Goal: Task Accomplishment & Management: Manage account settings

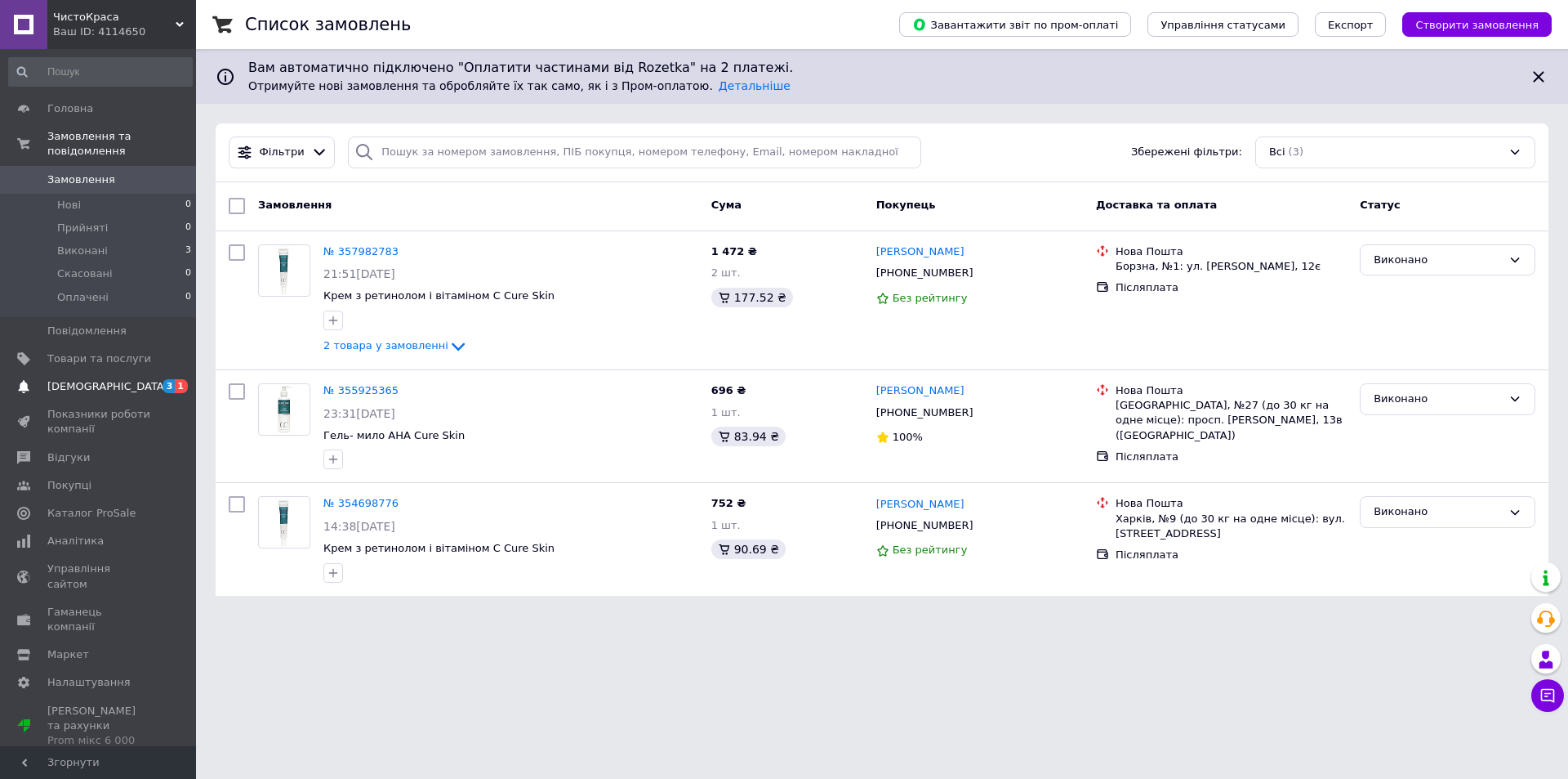
click at [95, 372] on link "[DEMOGRAPHIC_DATA] 3 1" at bounding box center [100, 386] width 201 height 28
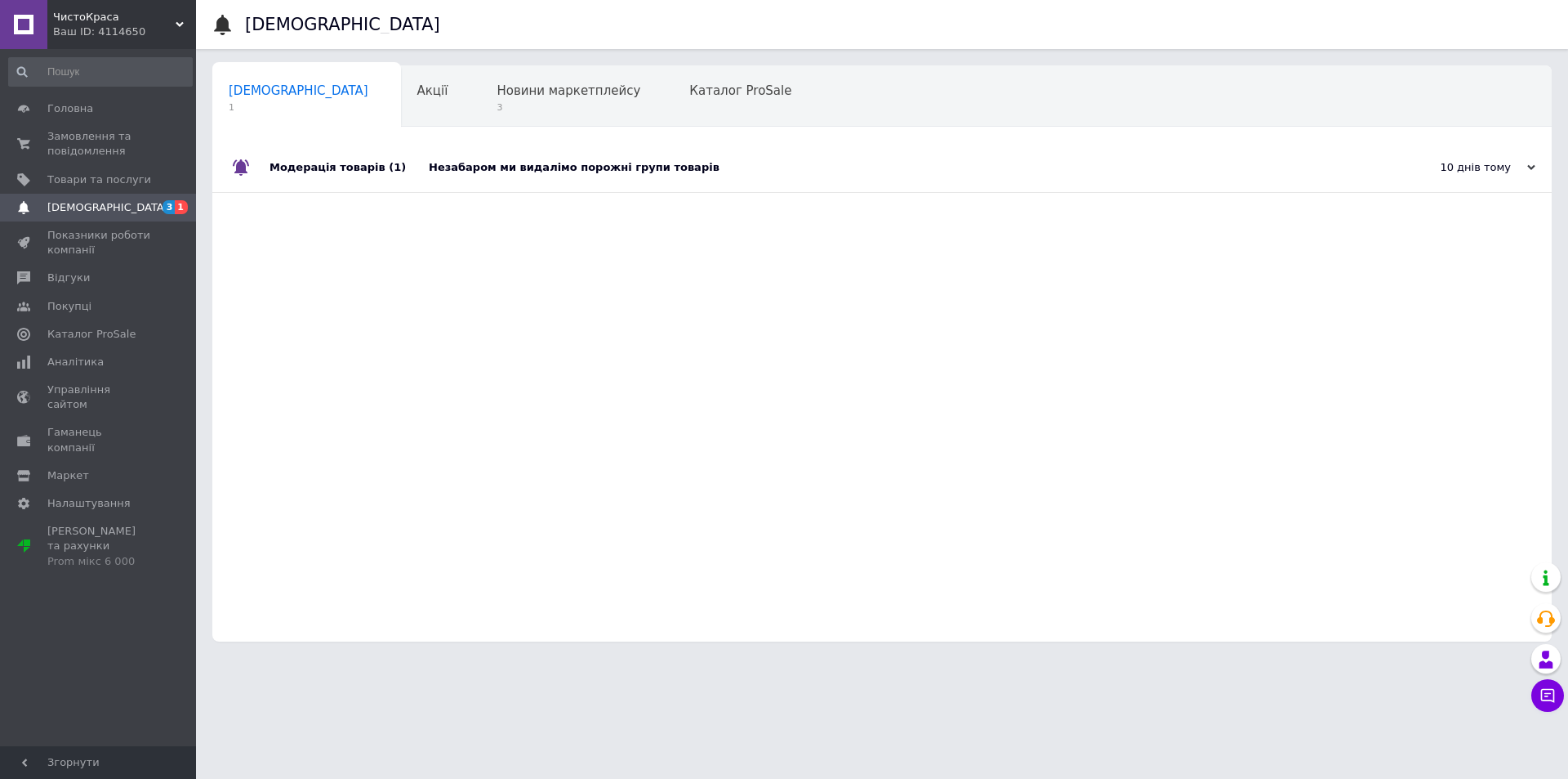
click at [593, 157] on div "Незабаром ми видалімо порожні групи товарів" at bounding box center [900, 168] width 943 height 49
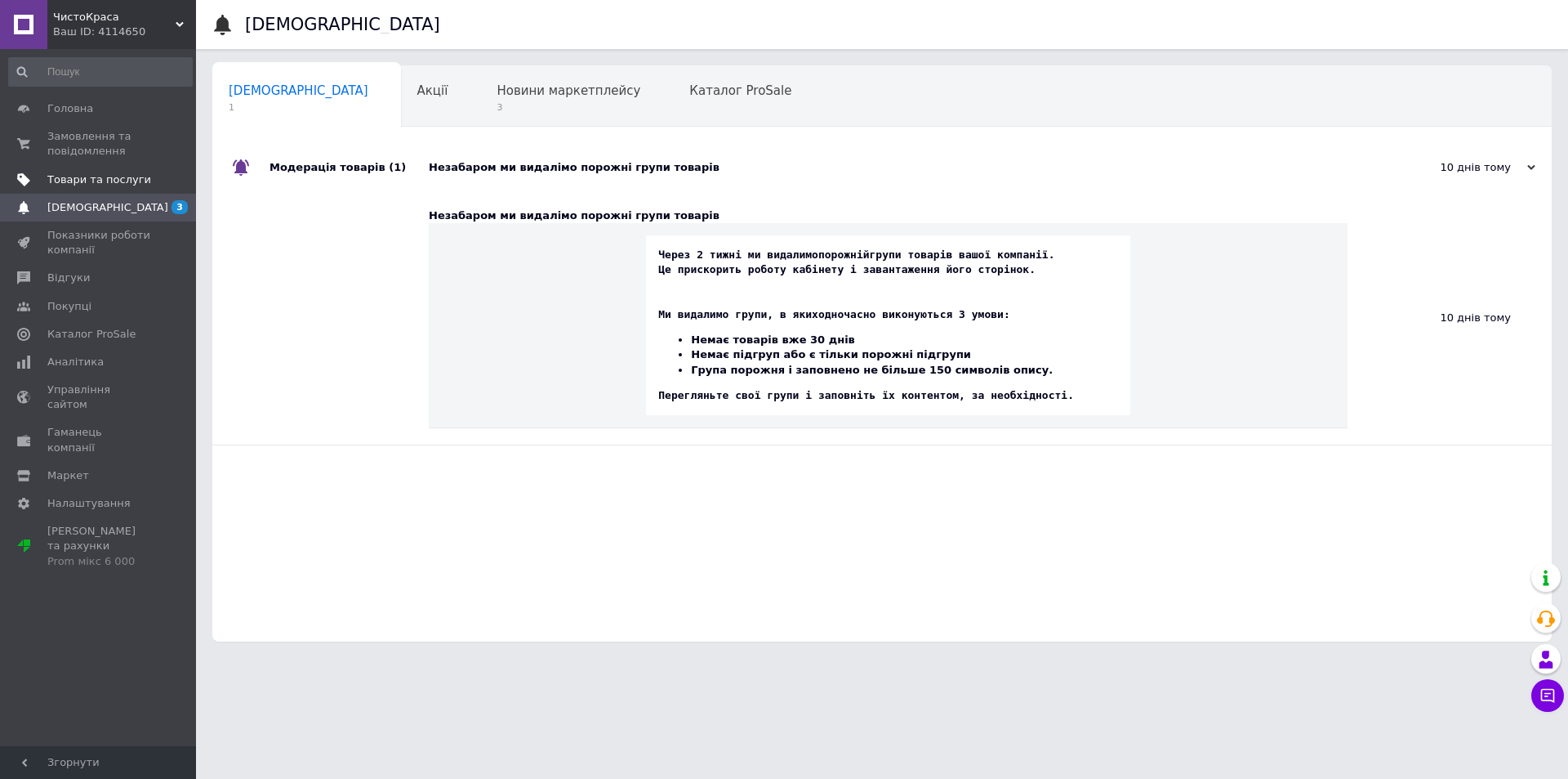
click at [105, 184] on span "Товари та послуги" at bounding box center [100, 180] width 104 height 15
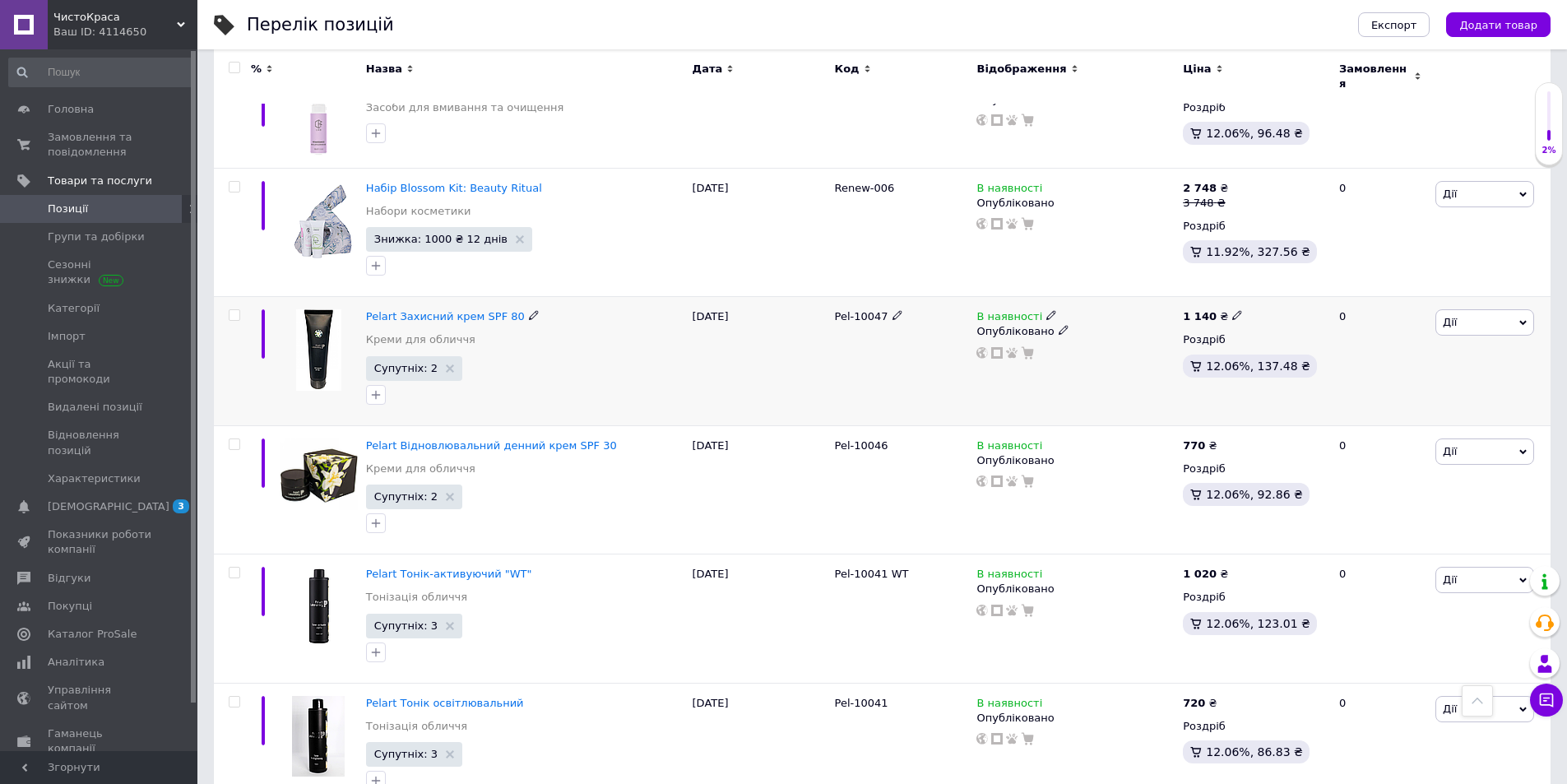
scroll to position [2051, 0]
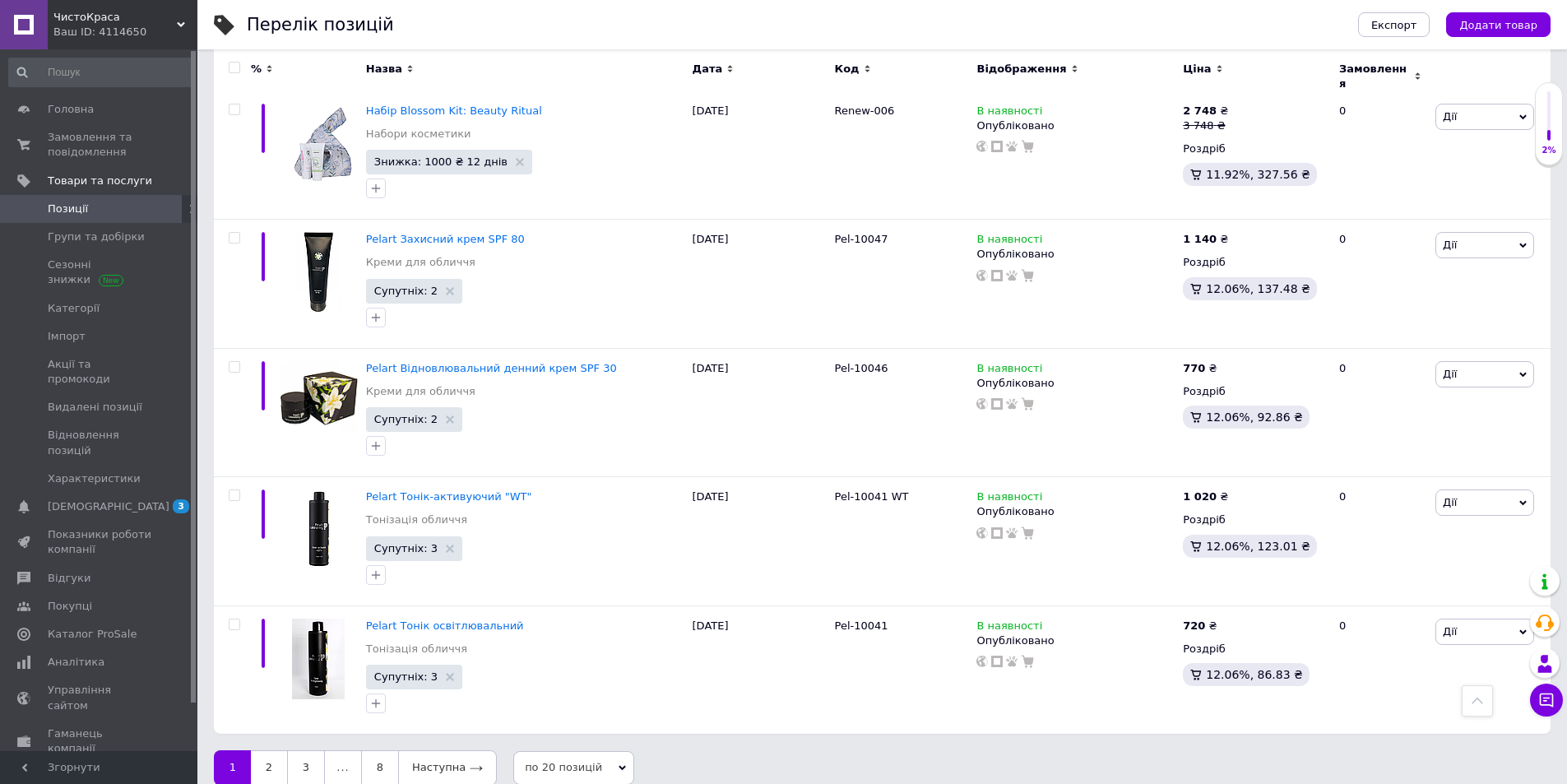
click at [130, 35] on div "Ваш ID: 4114650" at bounding box center [125, 32] width 144 height 15
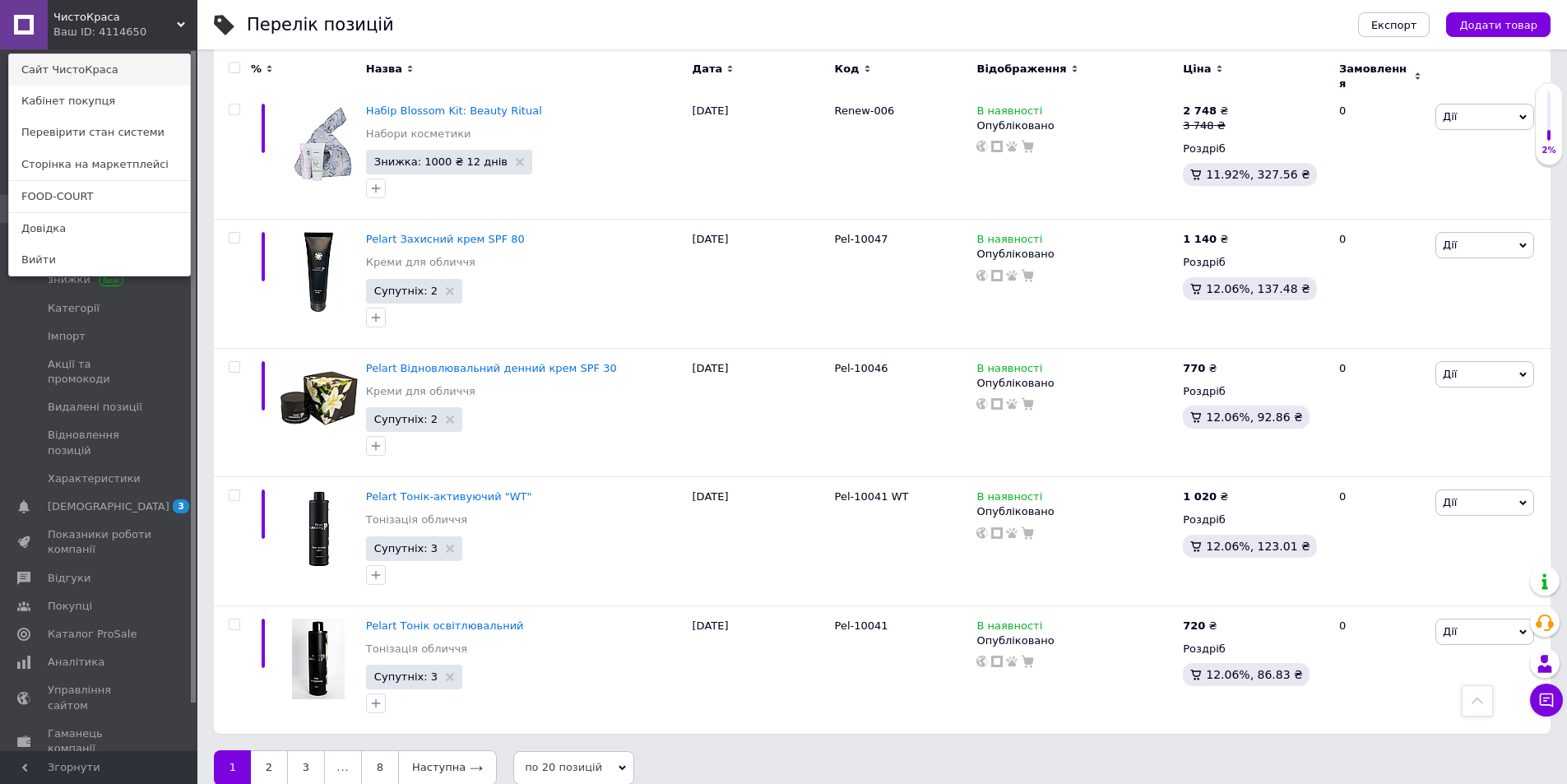
click at [123, 66] on link "Сайт ЧистоКраса" at bounding box center [99, 70] width 181 height 31
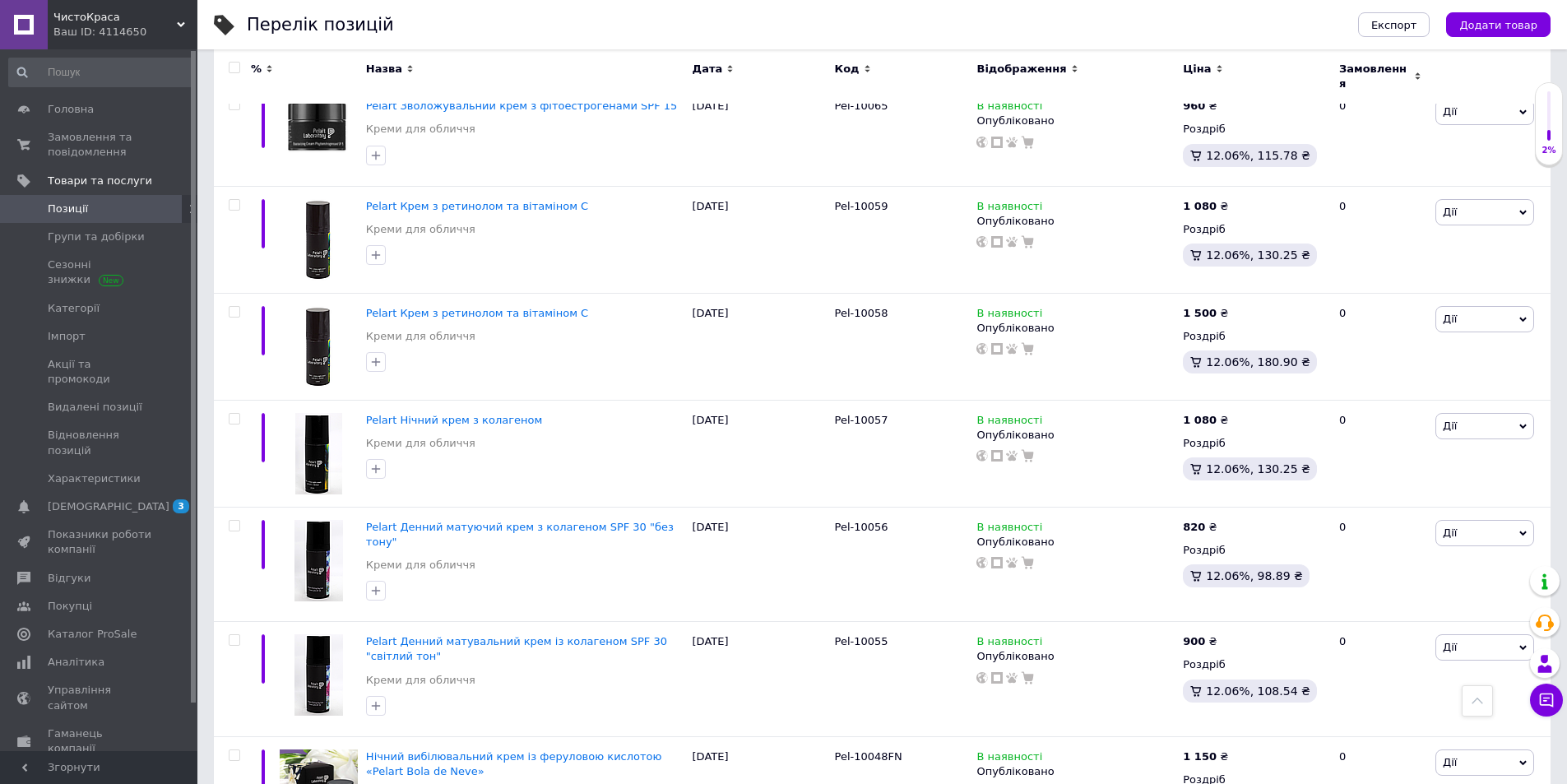
scroll to position [0, 0]
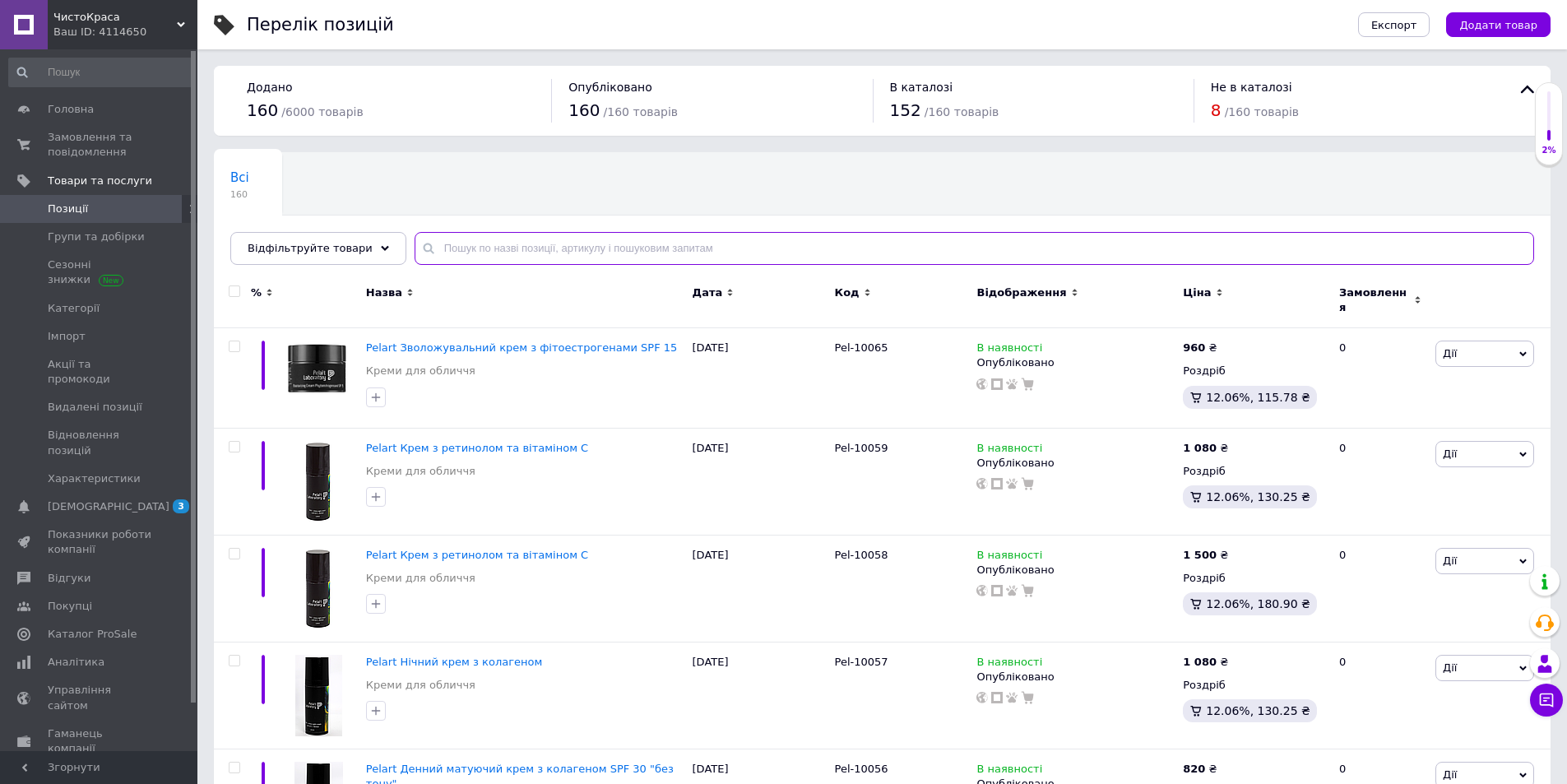
click at [582, 234] on input "text" at bounding box center [974, 249] width 1119 height 33
paste input "821"
type input "821"
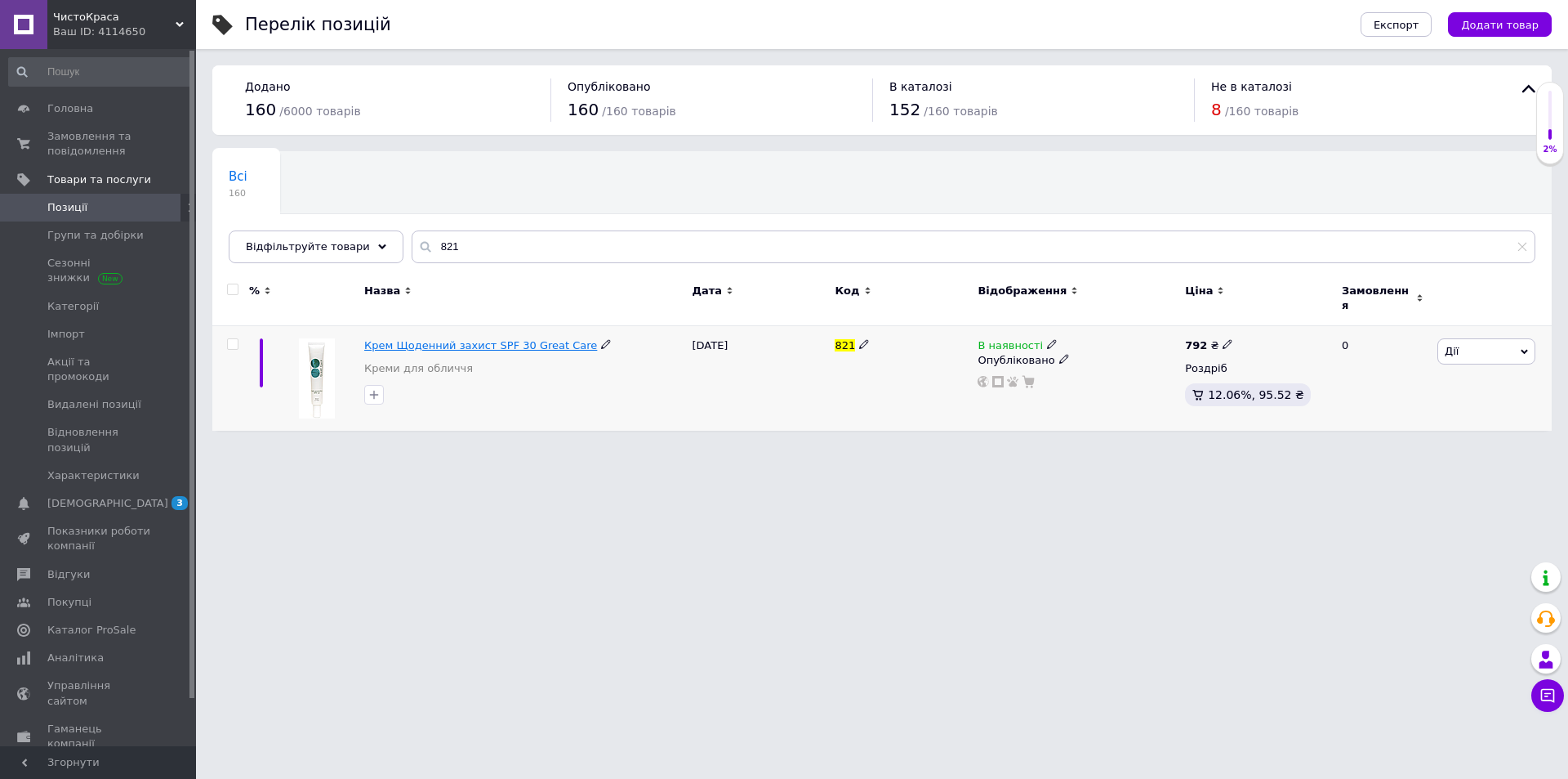
click at [479, 339] on span "Крем Щоденний захист SPF 30 Great Care" at bounding box center [481, 345] width 233 height 12
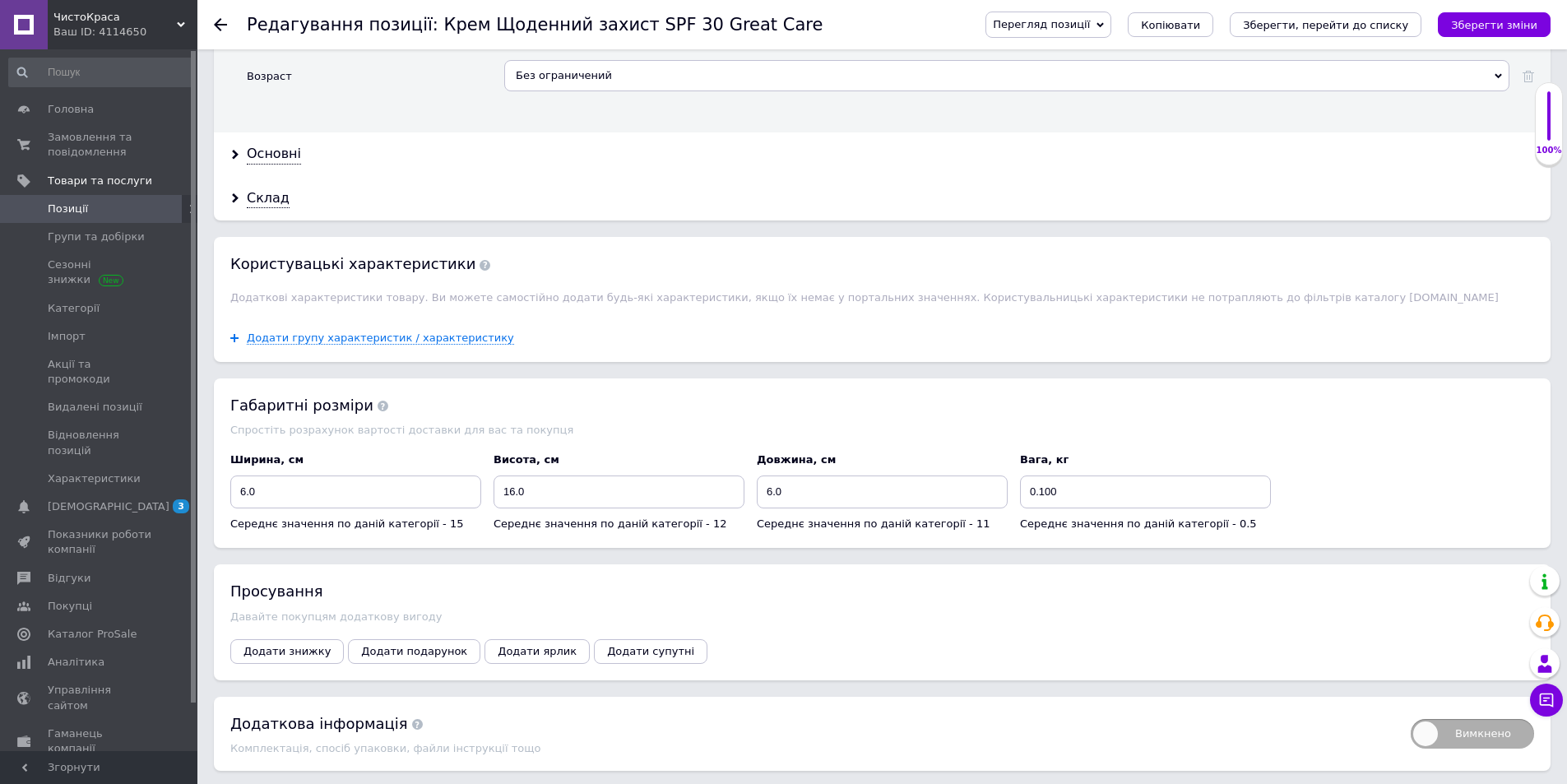
scroll to position [1702, 0]
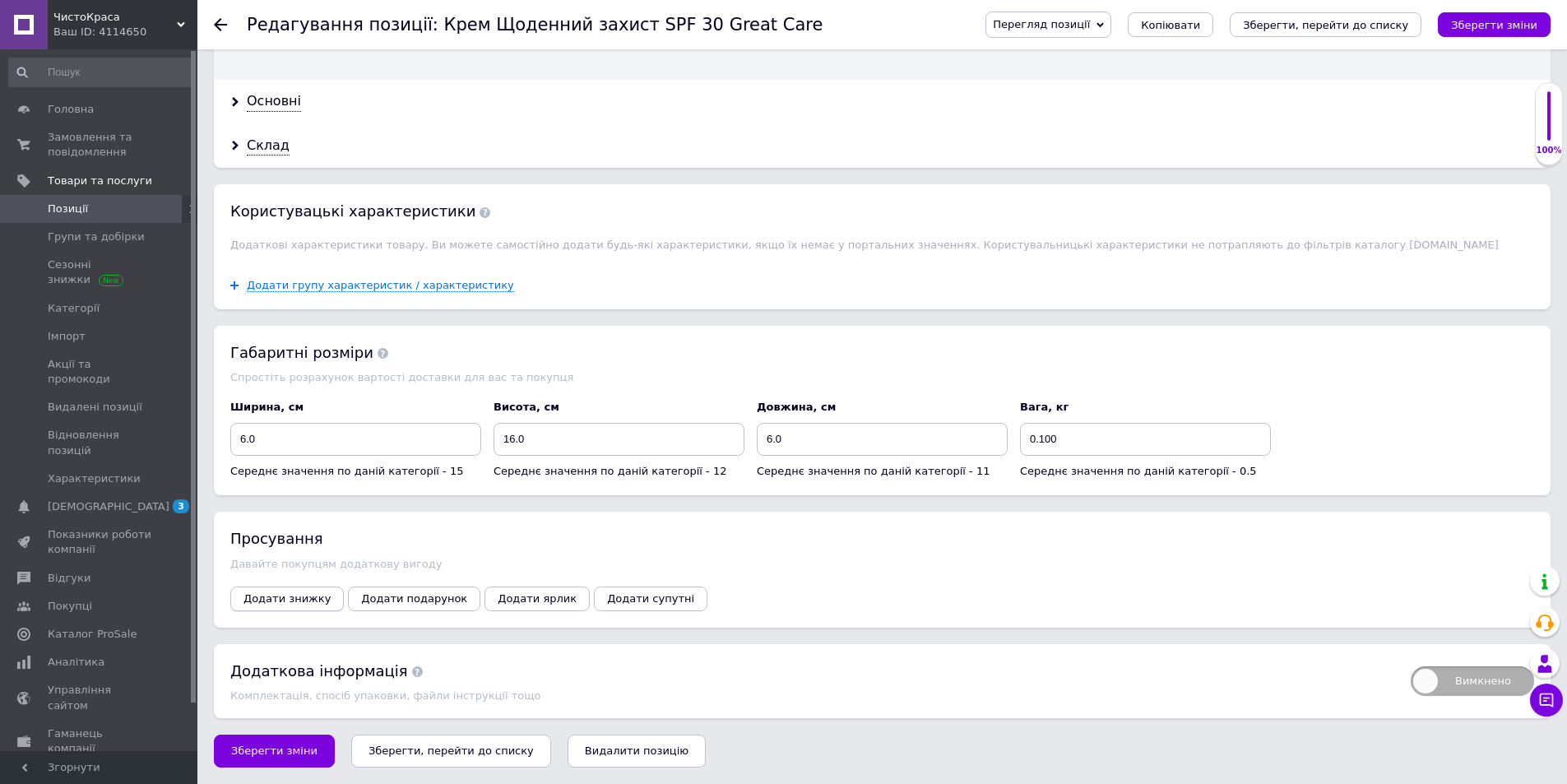
click at [279, 596] on span "Додати знижку" at bounding box center [287, 598] width 87 height 12
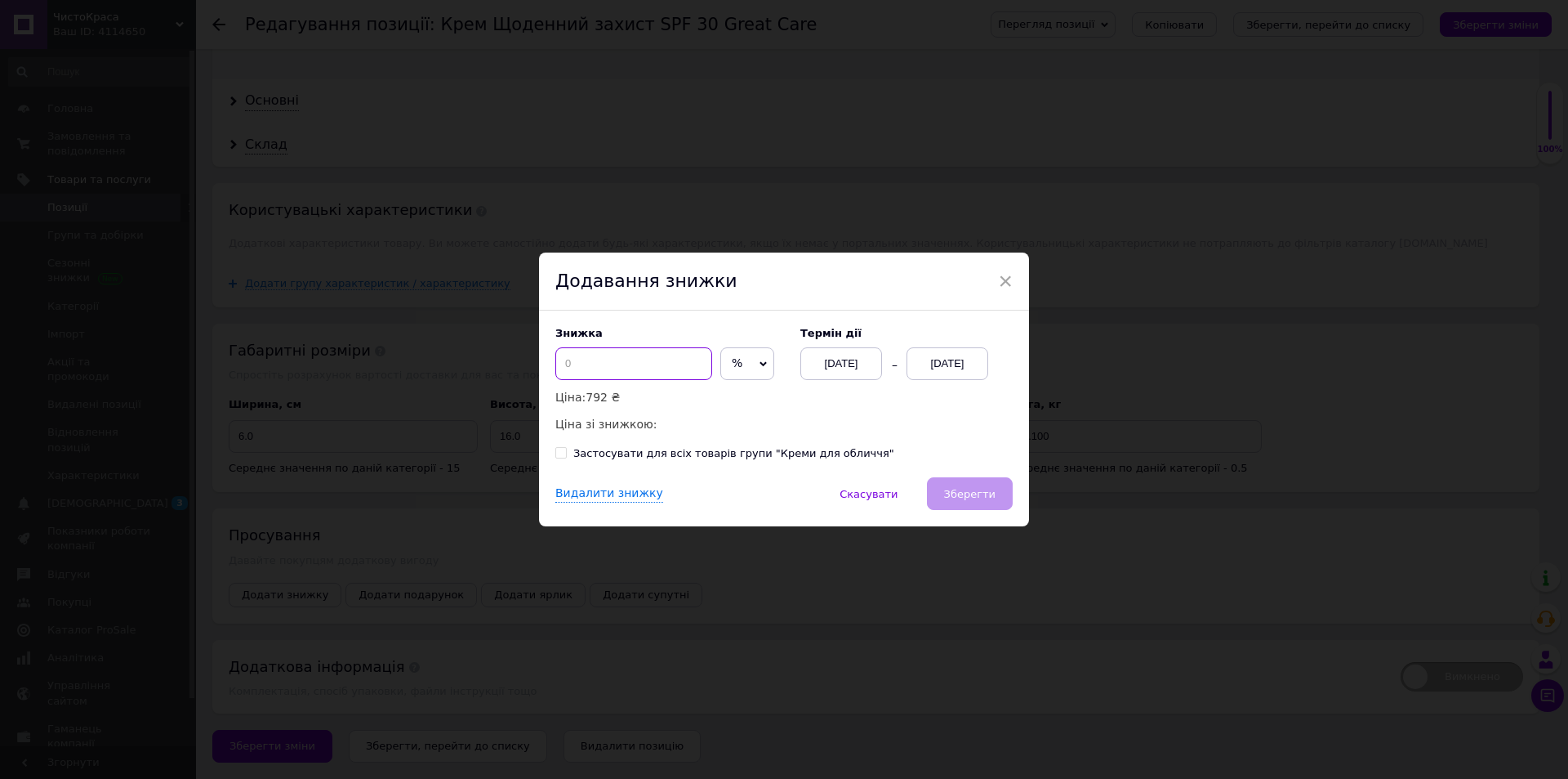
click at [600, 361] on input at bounding box center [634, 364] width 157 height 33
type input "92"
click at [763, 365] on icon at bounding box center [763, 364] width 7 height 7
click at [759, 406] on li "₴" at bounding box center [747, 398] width 53 height 23
click at [952, 362] on div "[DATE]" at bounding box center [947, 364] width 81 height 33
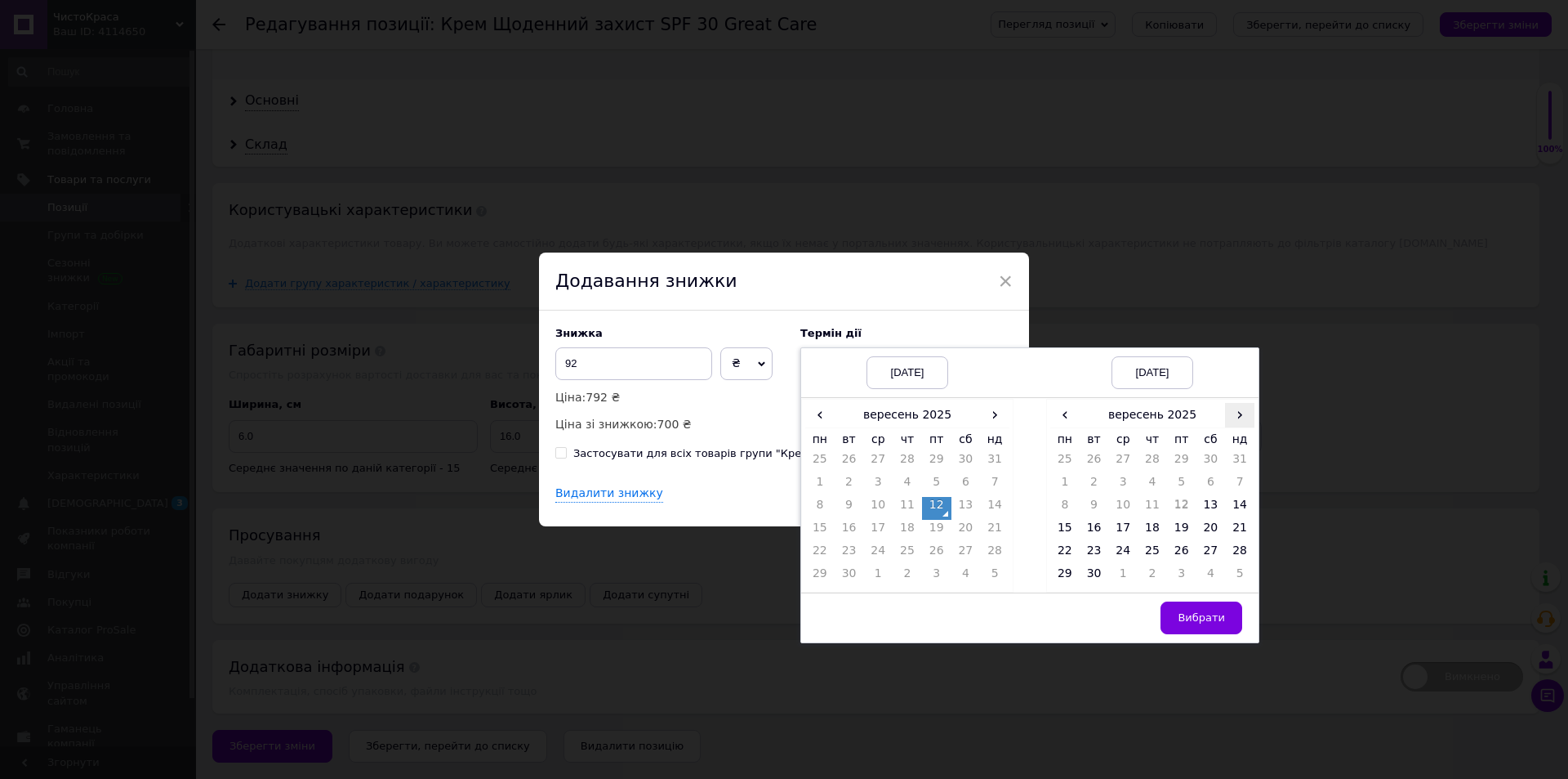
click at [1235, 422] on span "›" at bounding box center [1240, 414] width 30 height 24
click at [1058, 555] on td "27" at bounding box center [1065, 554] width 30 height 23
click at [1199, 616] on span "Вибрати" at bounding box center [1202, 617] width 48 height 12
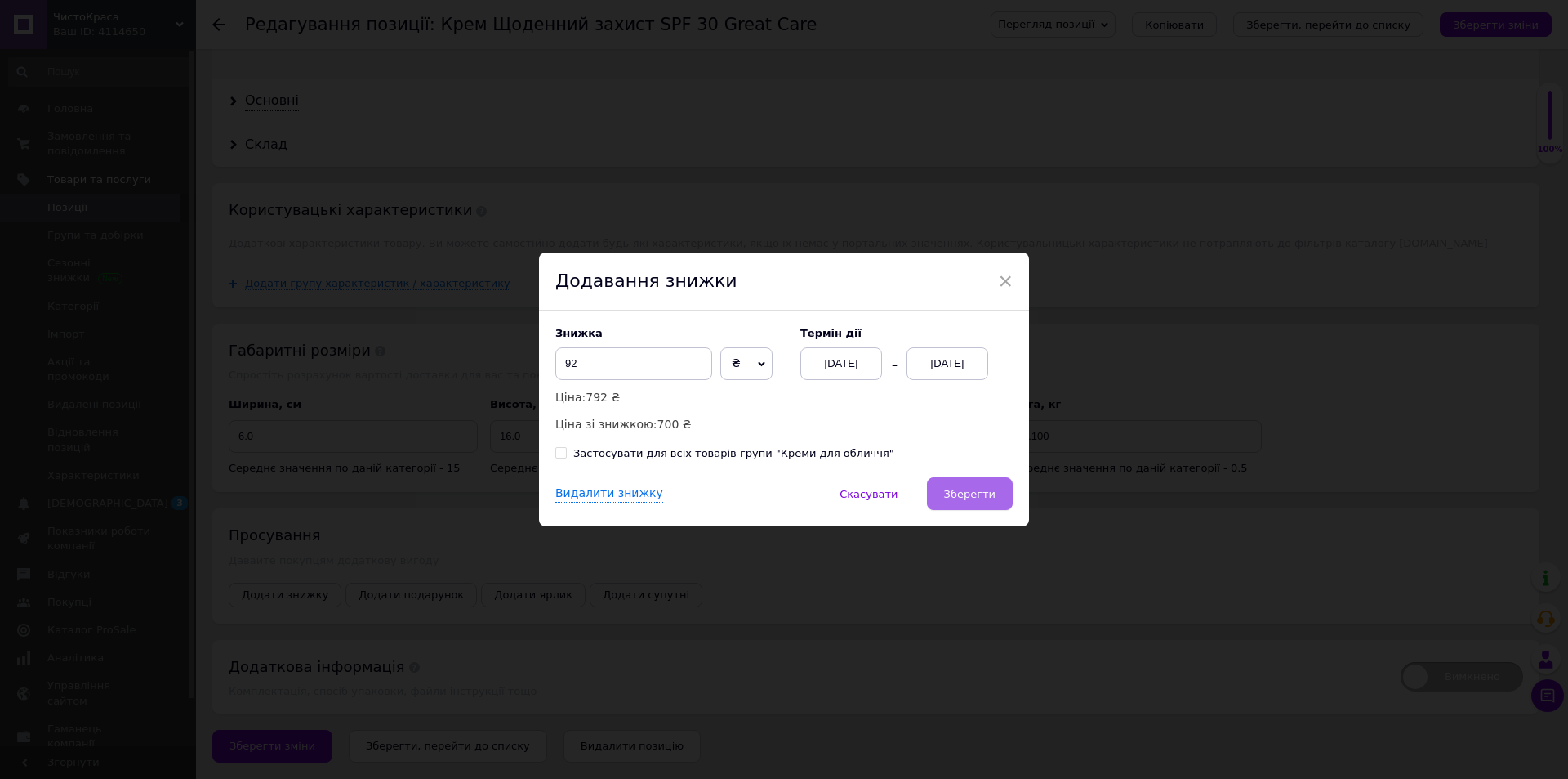
click at [1003, 495] on button "Зберегти" at bounding box center [970, 493] width 86 height 33
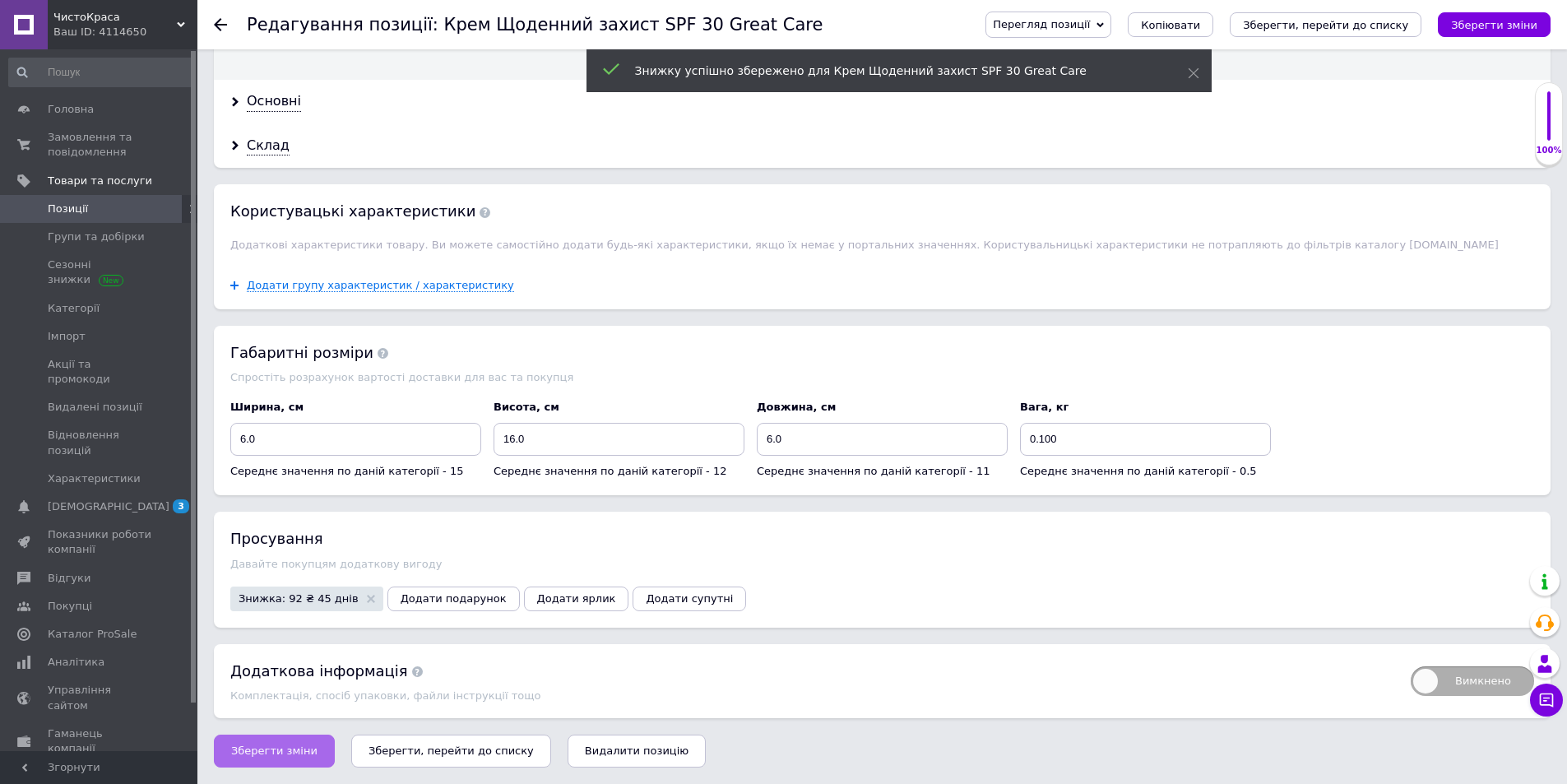
click at [275, 757] on span "Зберегти зміни" at bounding box center [274, 750] width 86 height 12
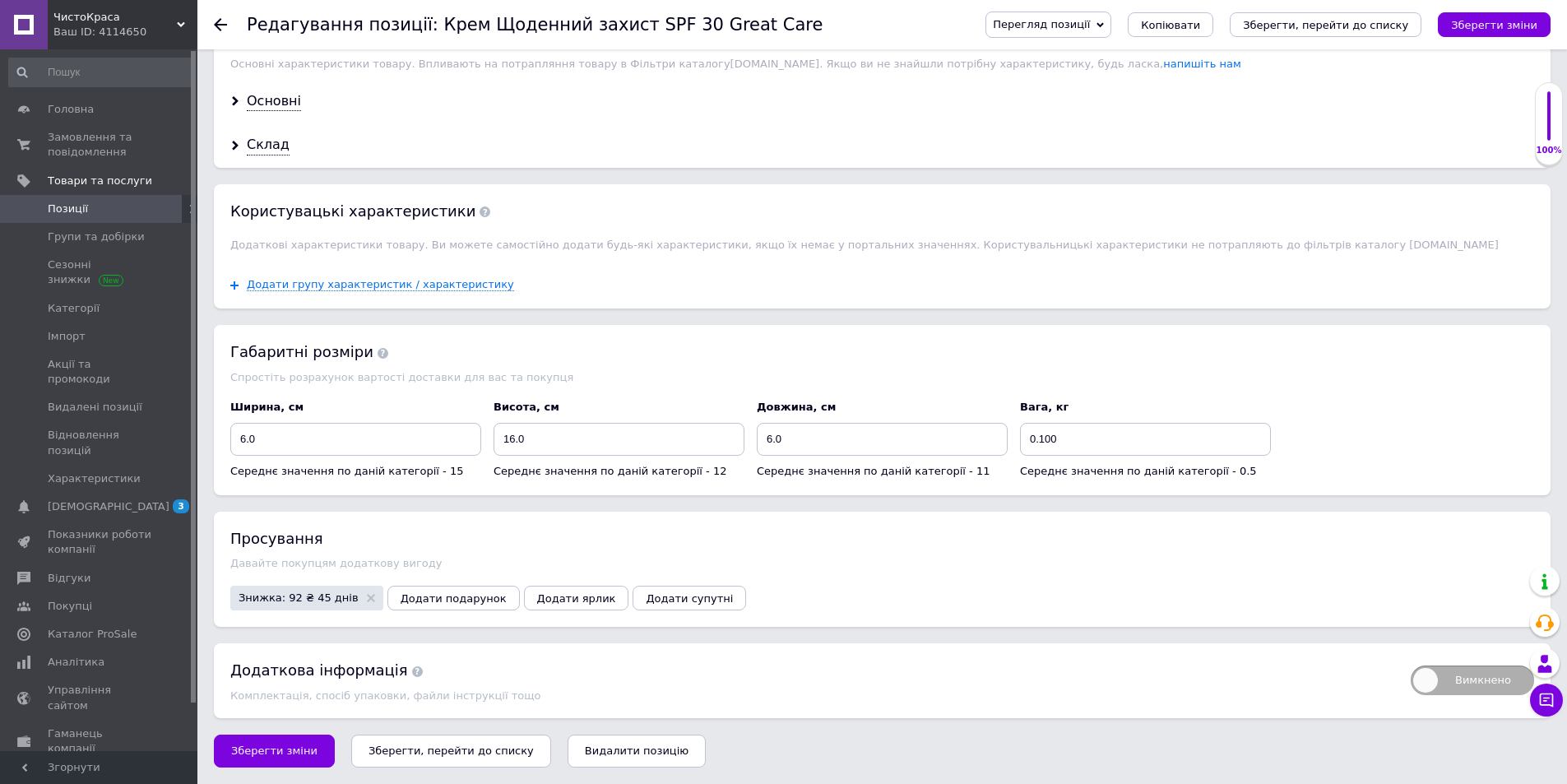
scroll to position [1416, 0]
click at [69, 209] on span "Позиції" at bounding box center [68, 209] width 41 height 15
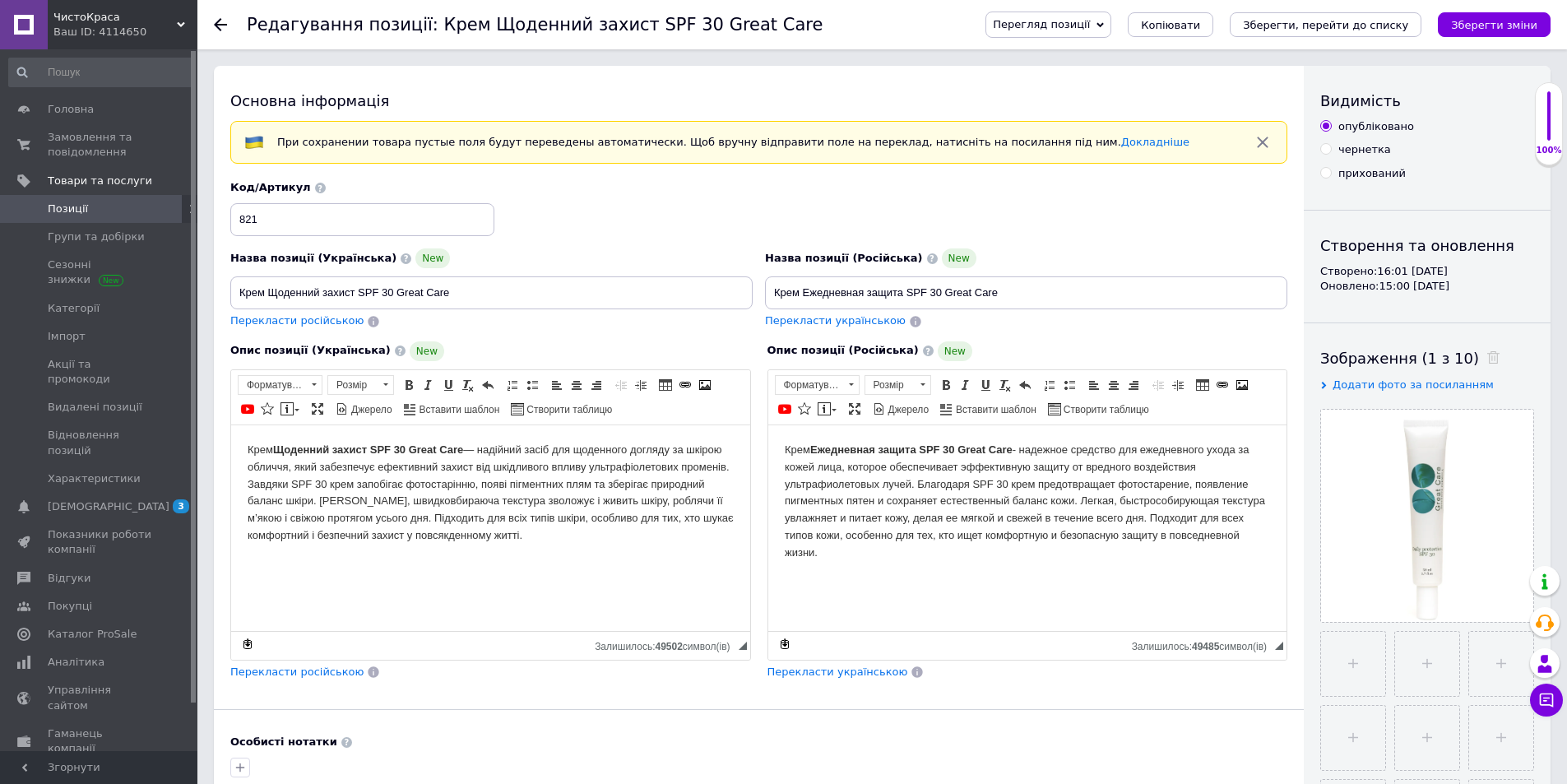
click at [97, 199] on link "Позиції" at bounding box center [101, 209] width 202 height 28
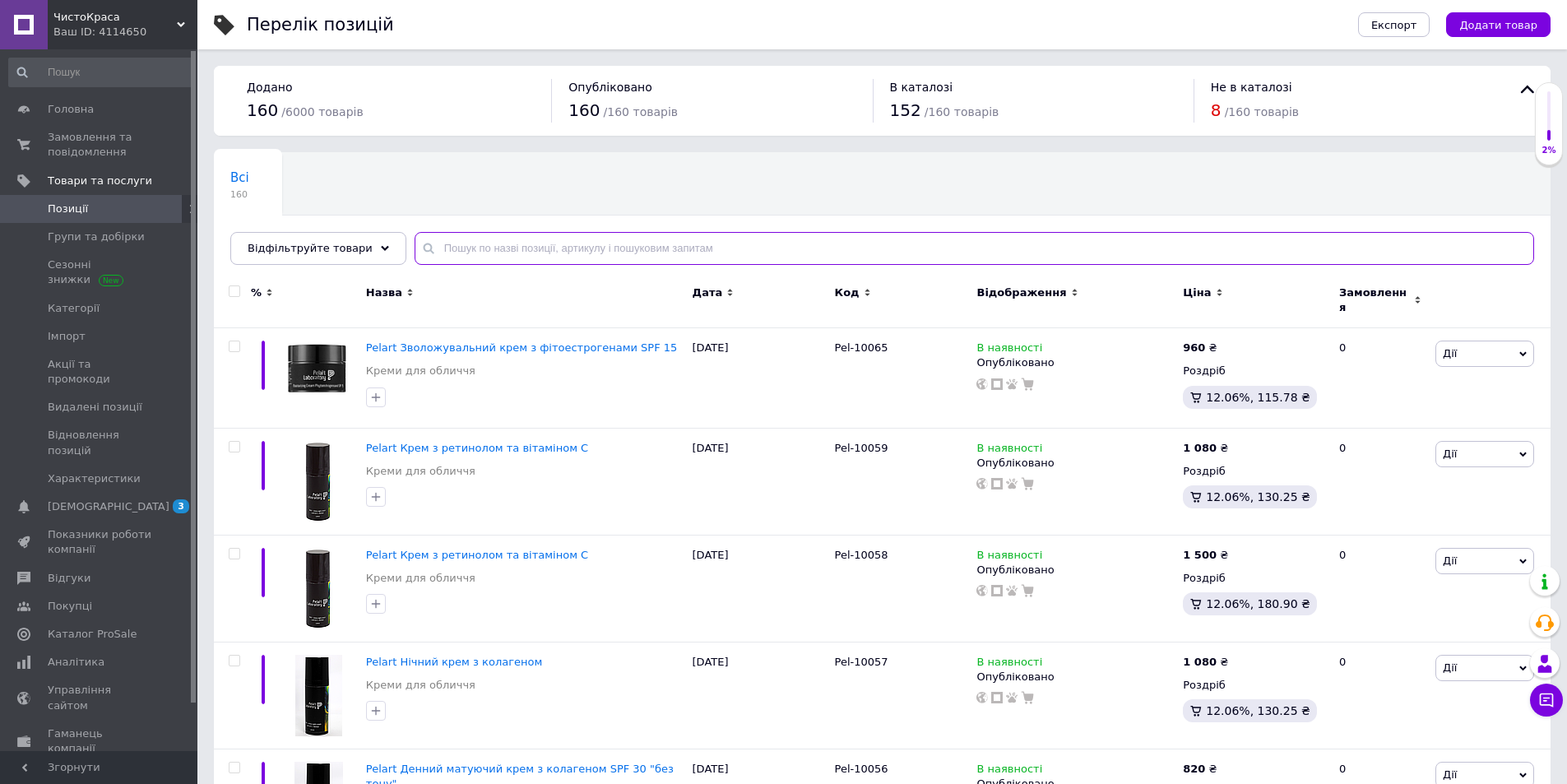
click at [1070, 247] on input "text" at bounding box center [974, 249] width 1119 height 33
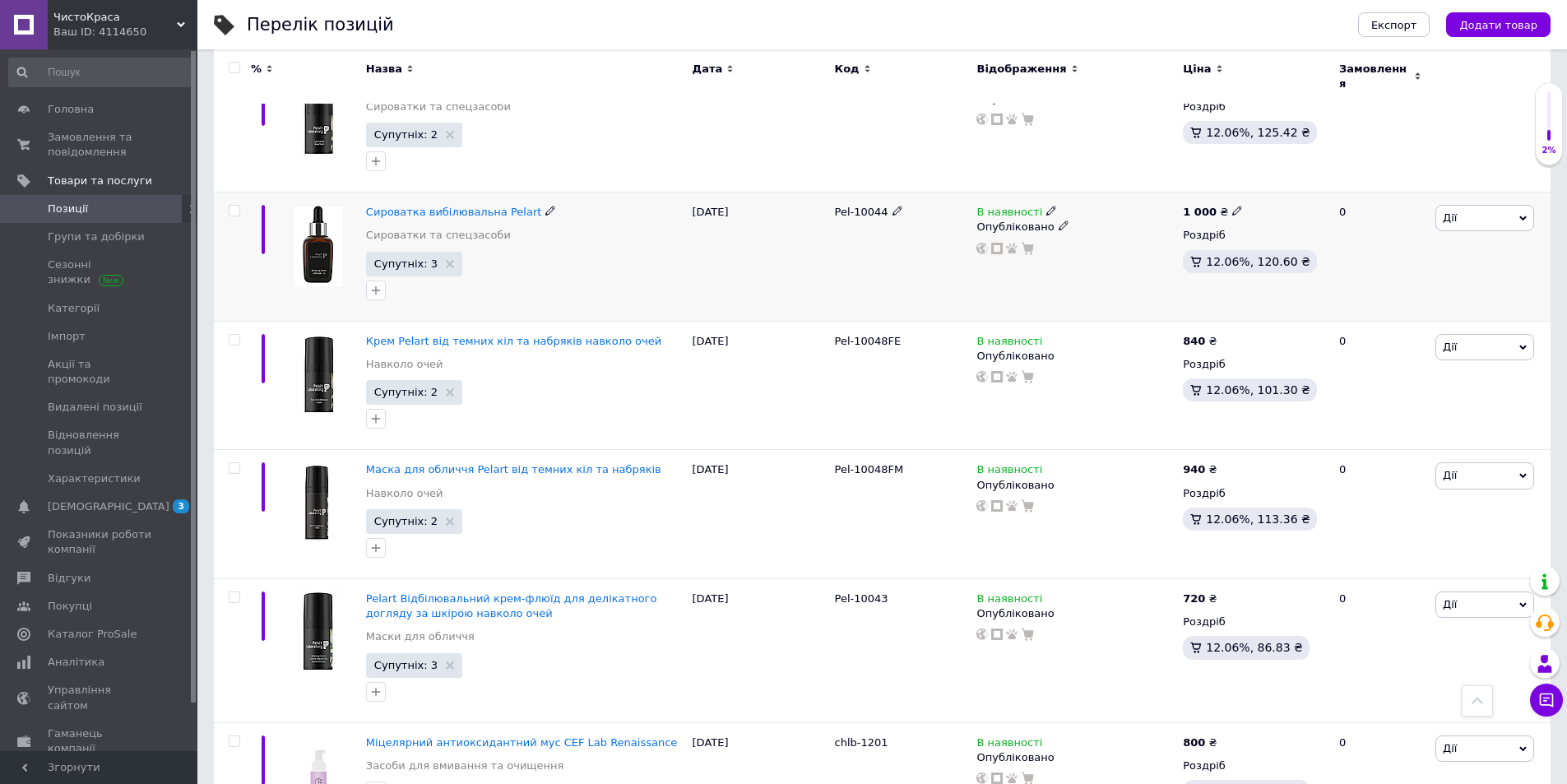
scroll to position [1562, 0]
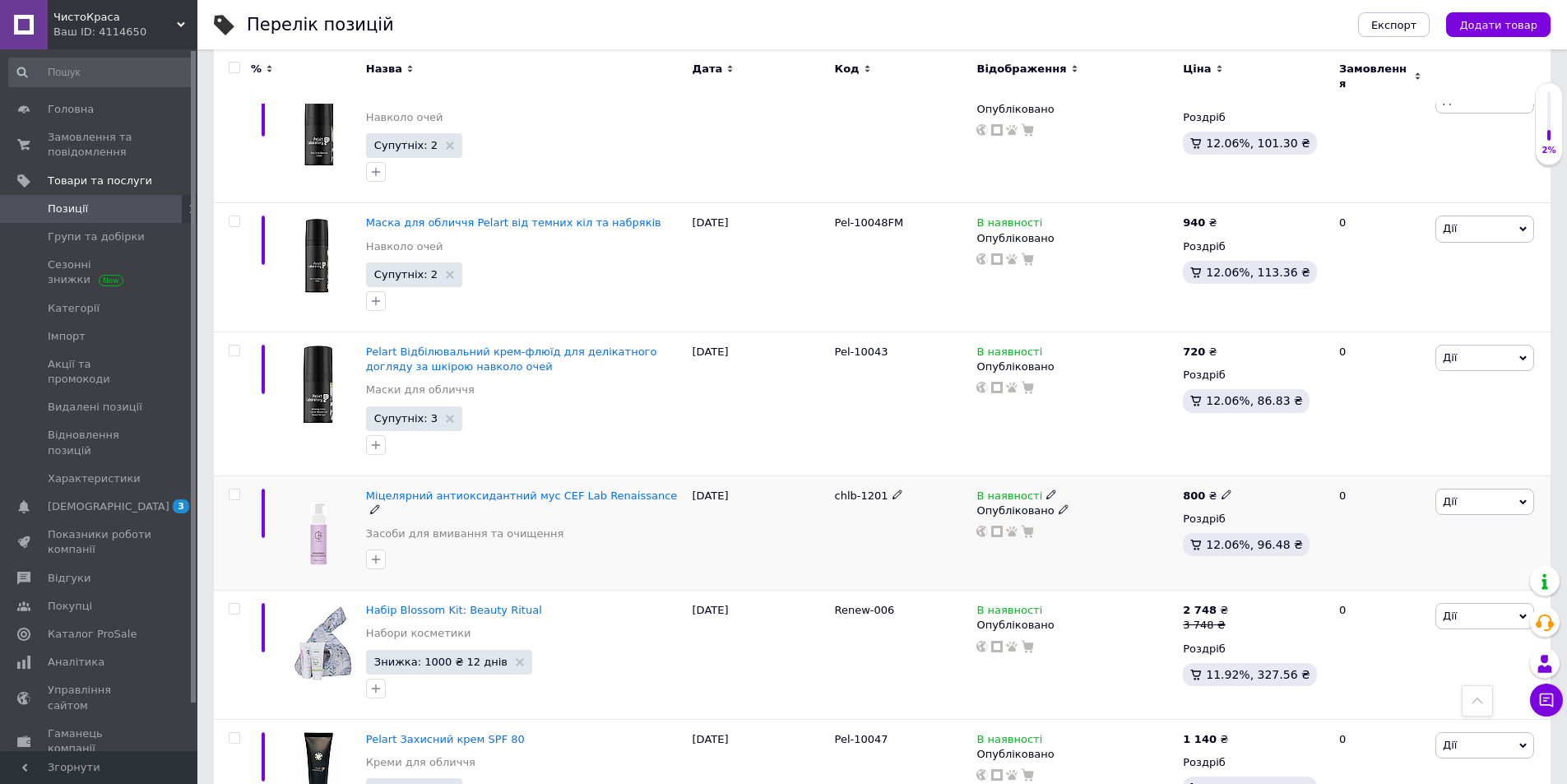
click at [893, 489] on icon at bounding box center [898, 494] width 10 height 10
drag, startPoint x: 890, startPoint y: 475, endPoint x: 830, endPoint y: 477, distance: 60.0
click at [830, 483] on input "chlb-1201" at bounding box center [895, 496] width 132 height 25
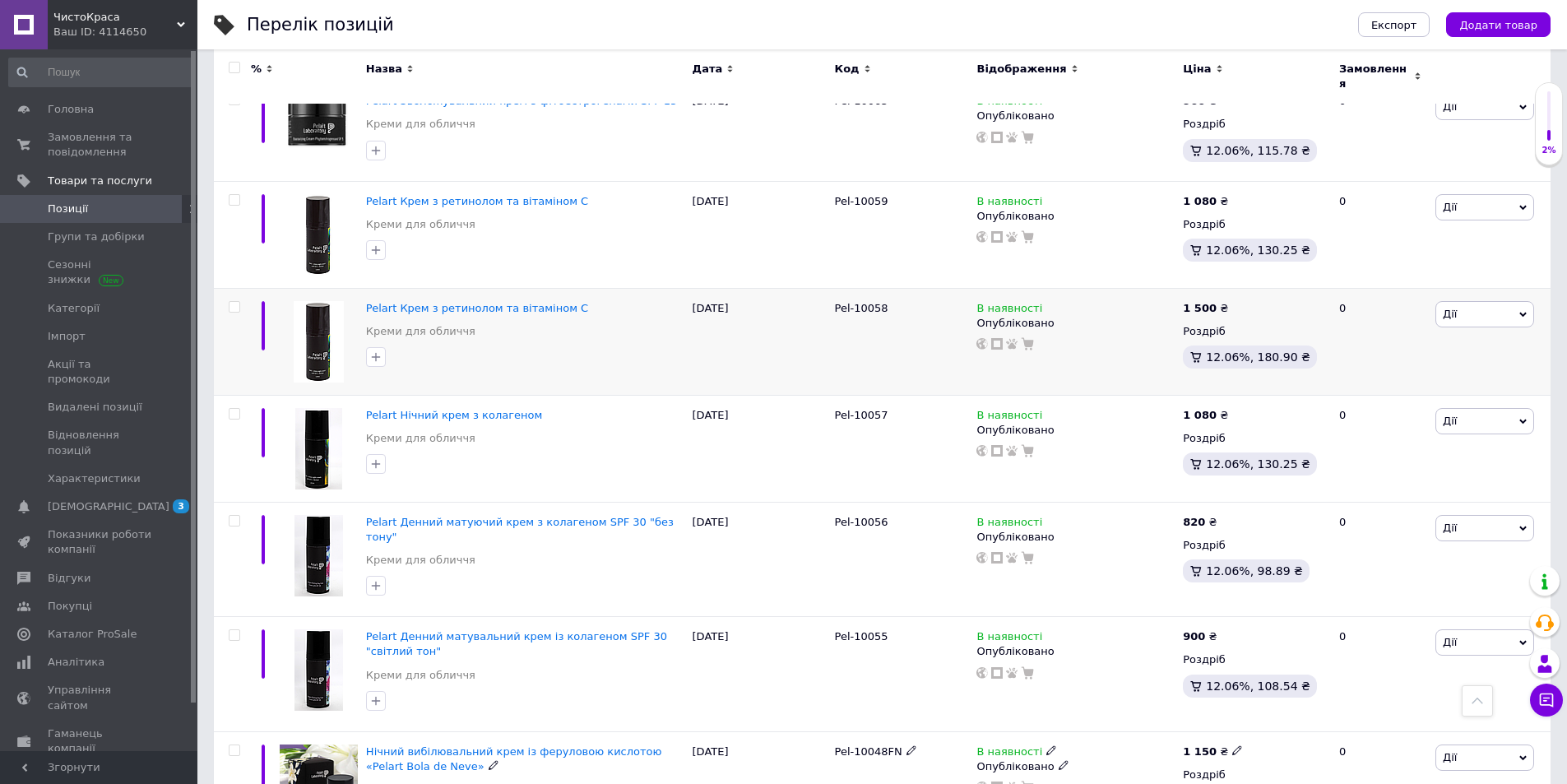
scroll to position [0, 0]
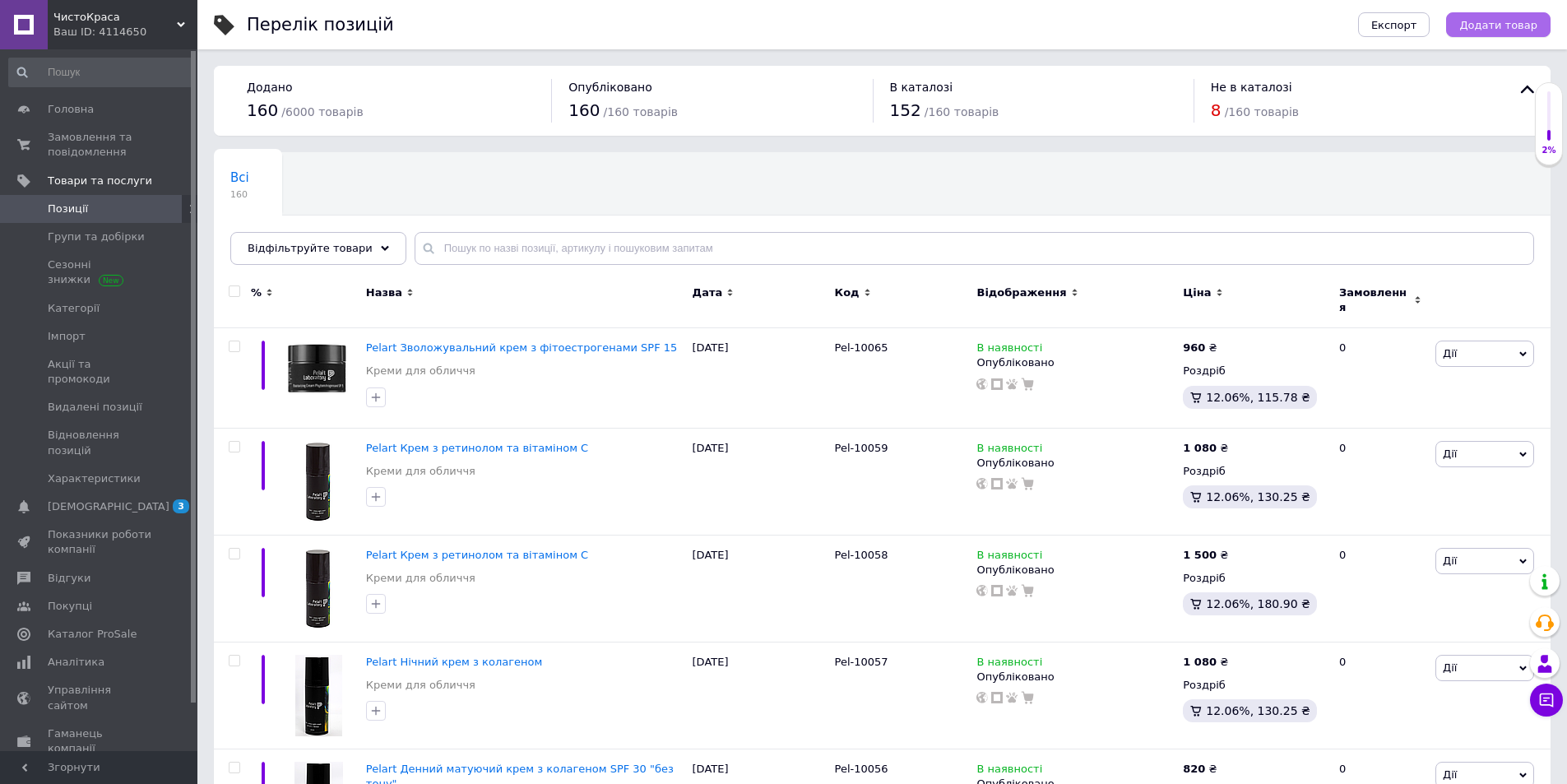
click at [1525, 14] on button "Додати товар" at bounding box center [1498, 25] width 104 height 25
